Goal: Find specific page/section: Find specific page/section

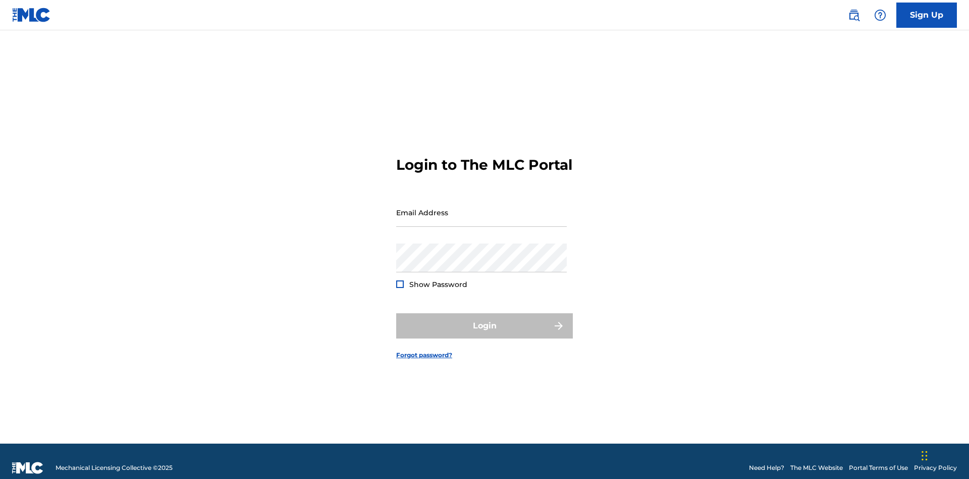
scroll to position [13, 0]
click at [482, 207] on input "Email Address" at bounding box center [481, 212] width 171 height 29
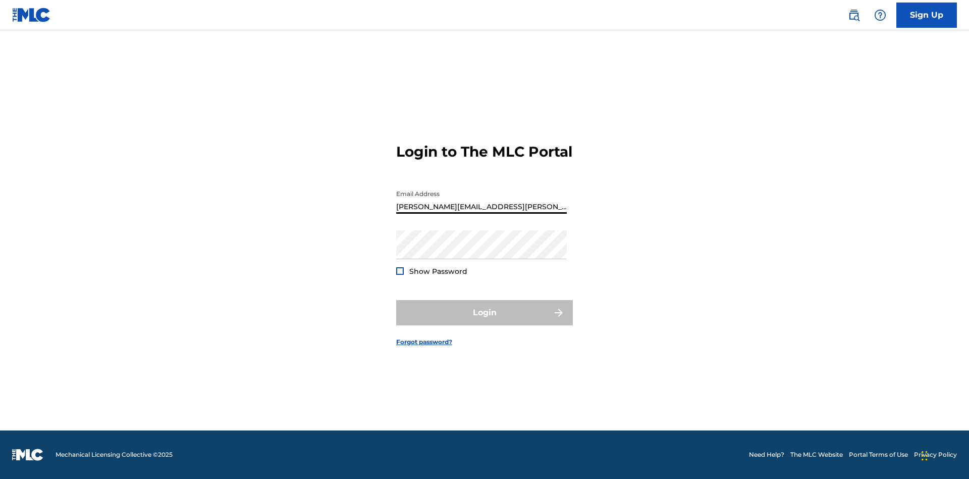
type input "[PERSON_NAME][EMAIL_ADDRESS][PERSON_NAME][DOMAIN_NAME]"
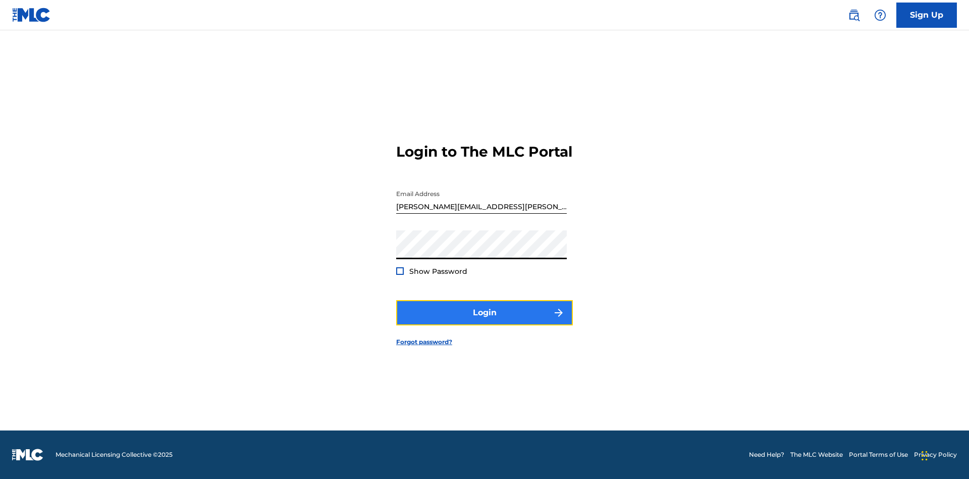
click at [485, 321] on button "Login" at bounding box center [484, 312] width 177 height 25
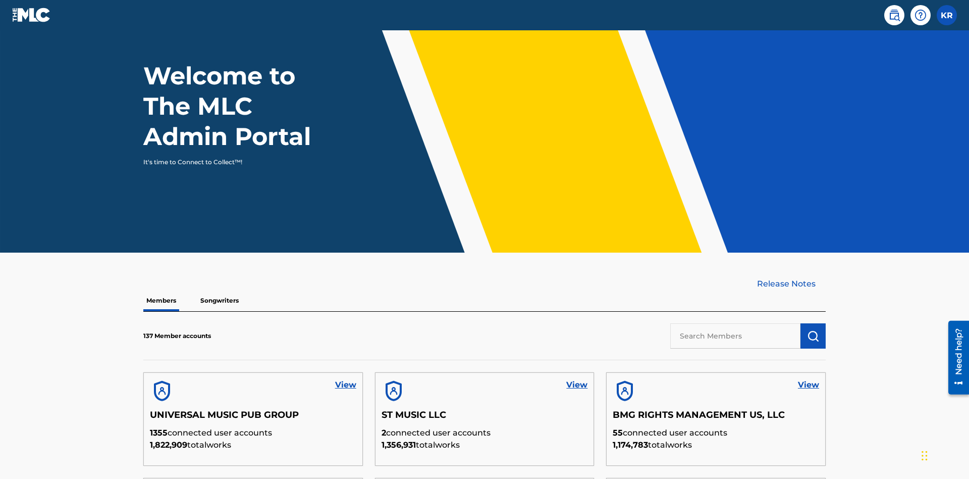
click at [736, 323] on input "text" at bounding box center [735, 335] width 130 height 25
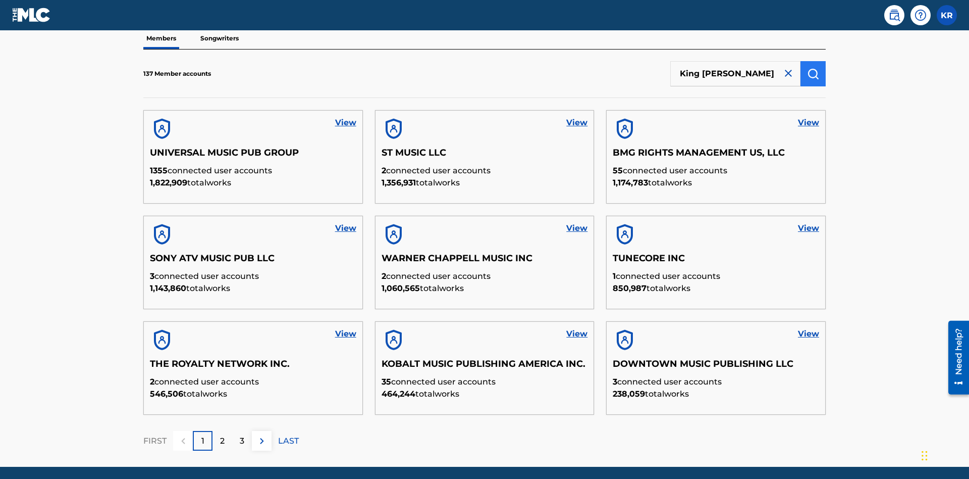
type input "King [PERSON_NAME]"
click at [813, 68] on img "submit" at bounding box center [813, 74] width 12 height 12
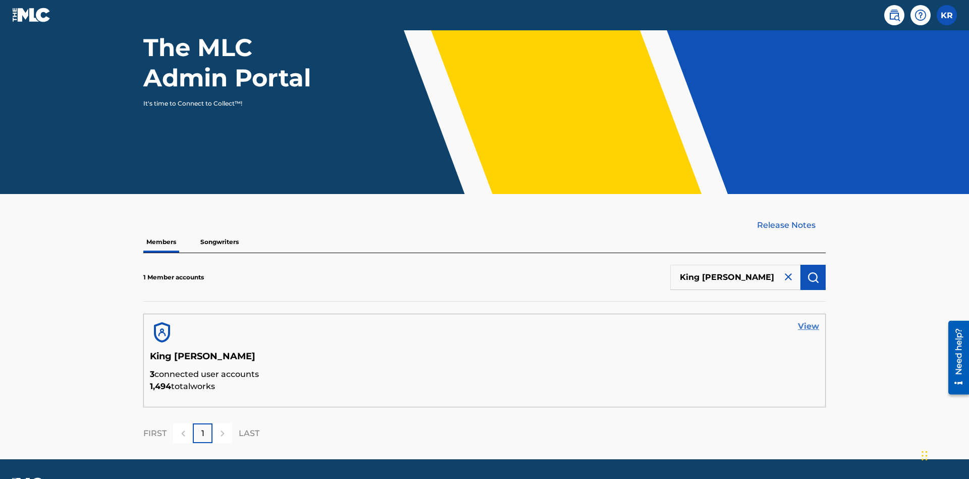
click at [809, 320] on link "View" at bounding box center [808, 326] width 21 height 12
